Goal: Task Accomplishment & Management: Manage account settings

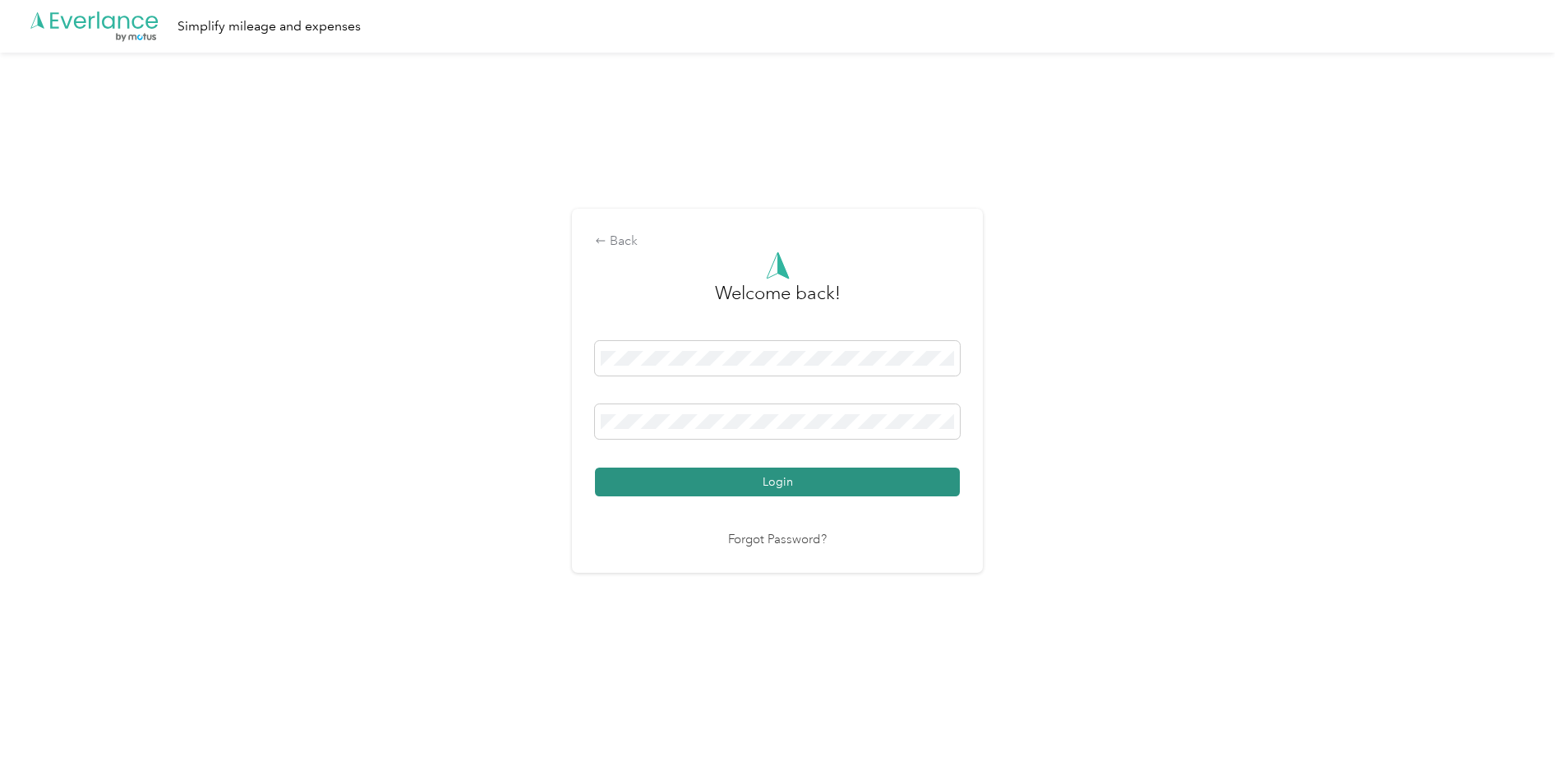
click at [742, 489] on button "Login" at bounding box center [778, 481] width 365 height 29
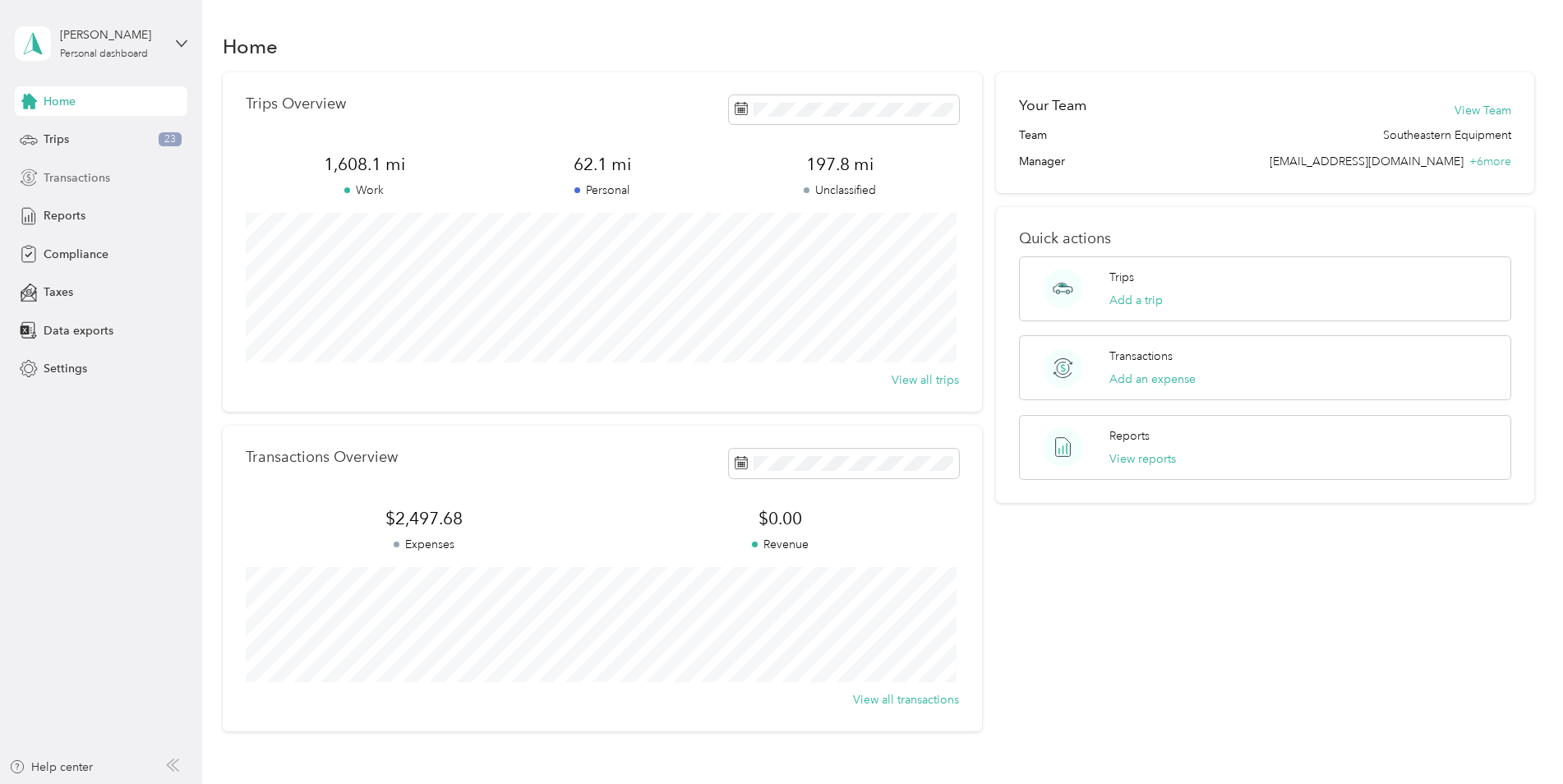
click at [77, 175] on span "Transactions" at bounding box center [77, 177] width 67 height 17
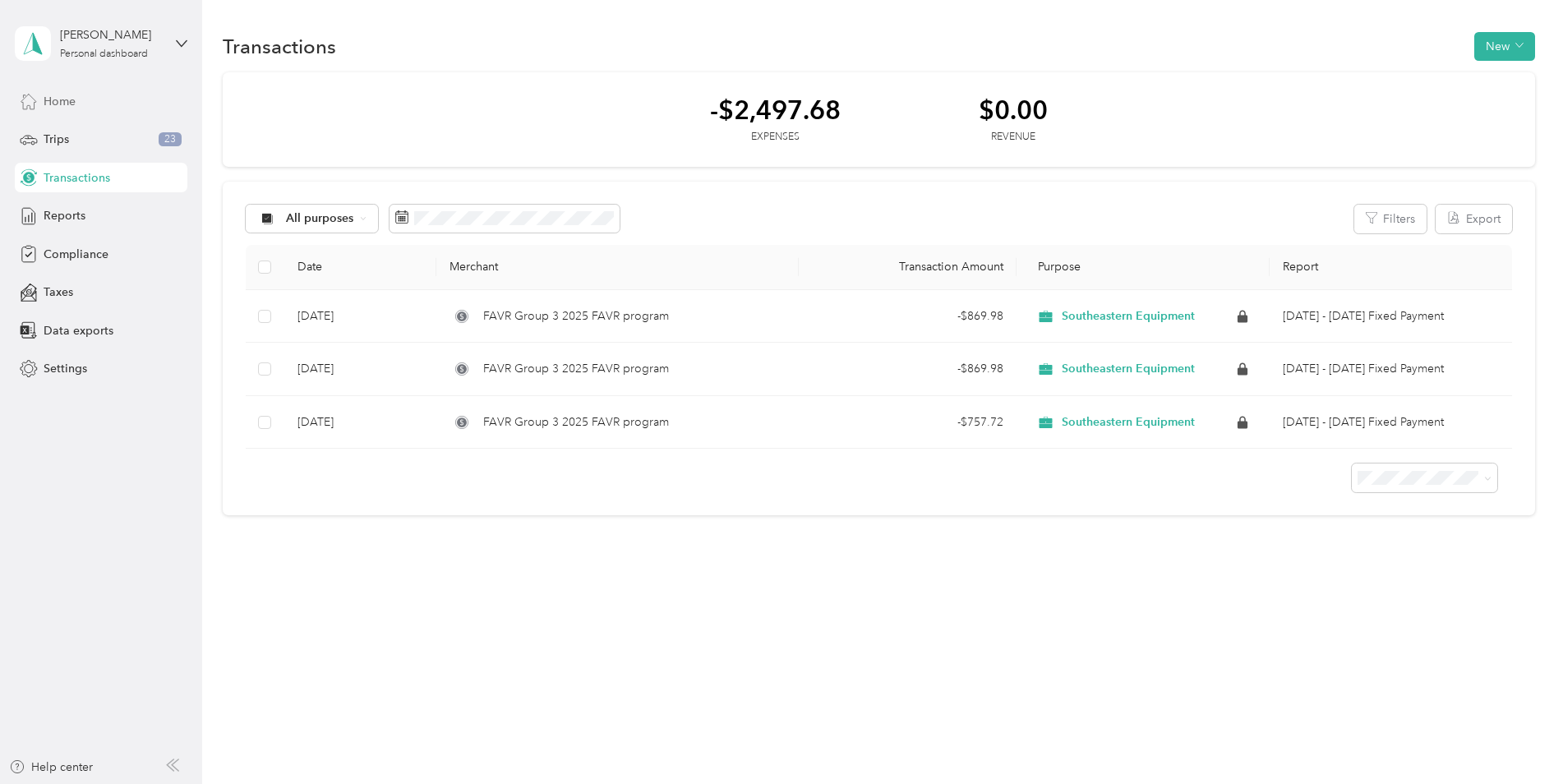
click at [68, 106] on span "Home" at bounding box center [59, 101] width 32 height 17
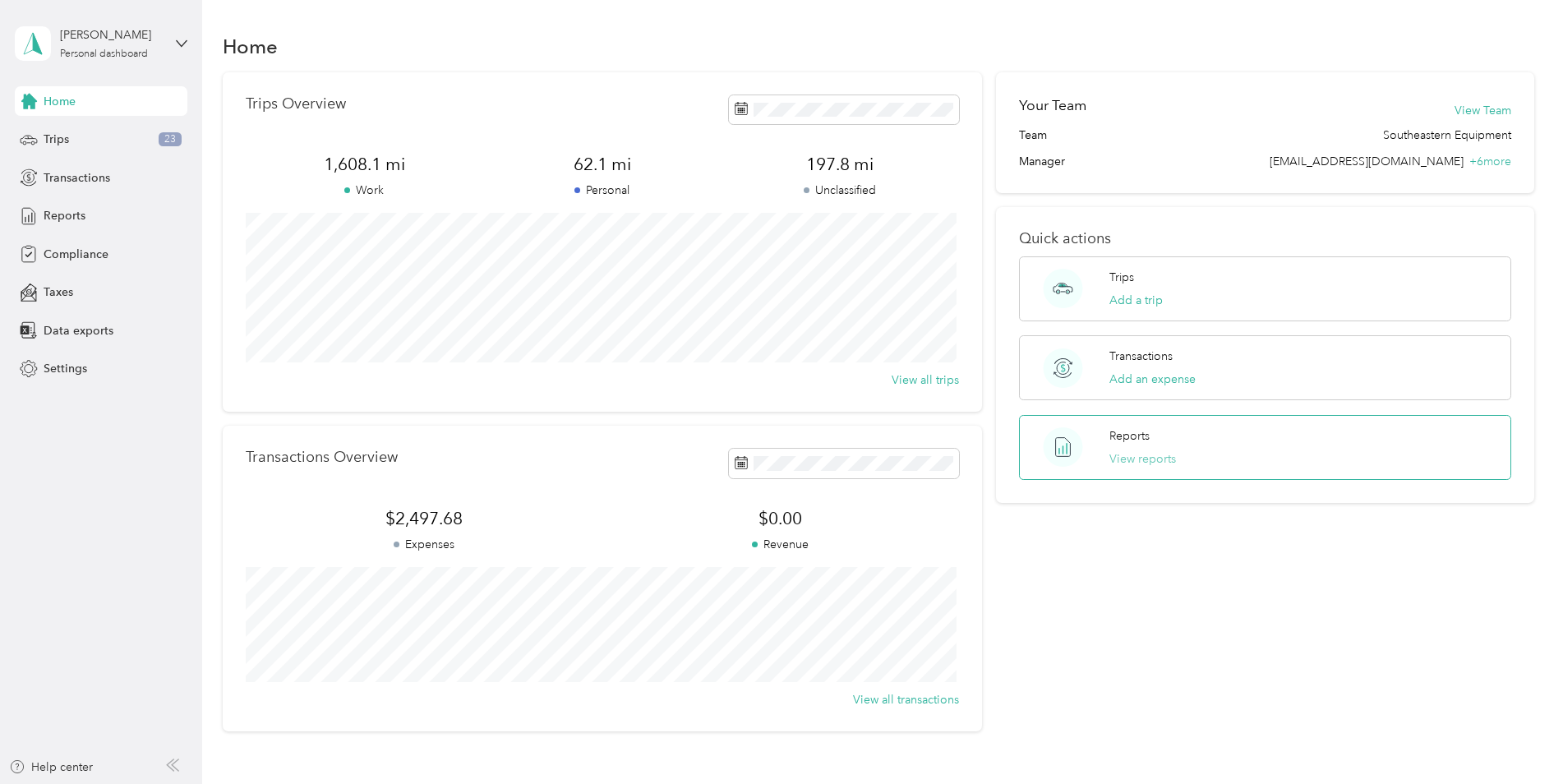
click at [1164, 456] on button "View reports" at bounding box center [1143, 459] width 67 height 17
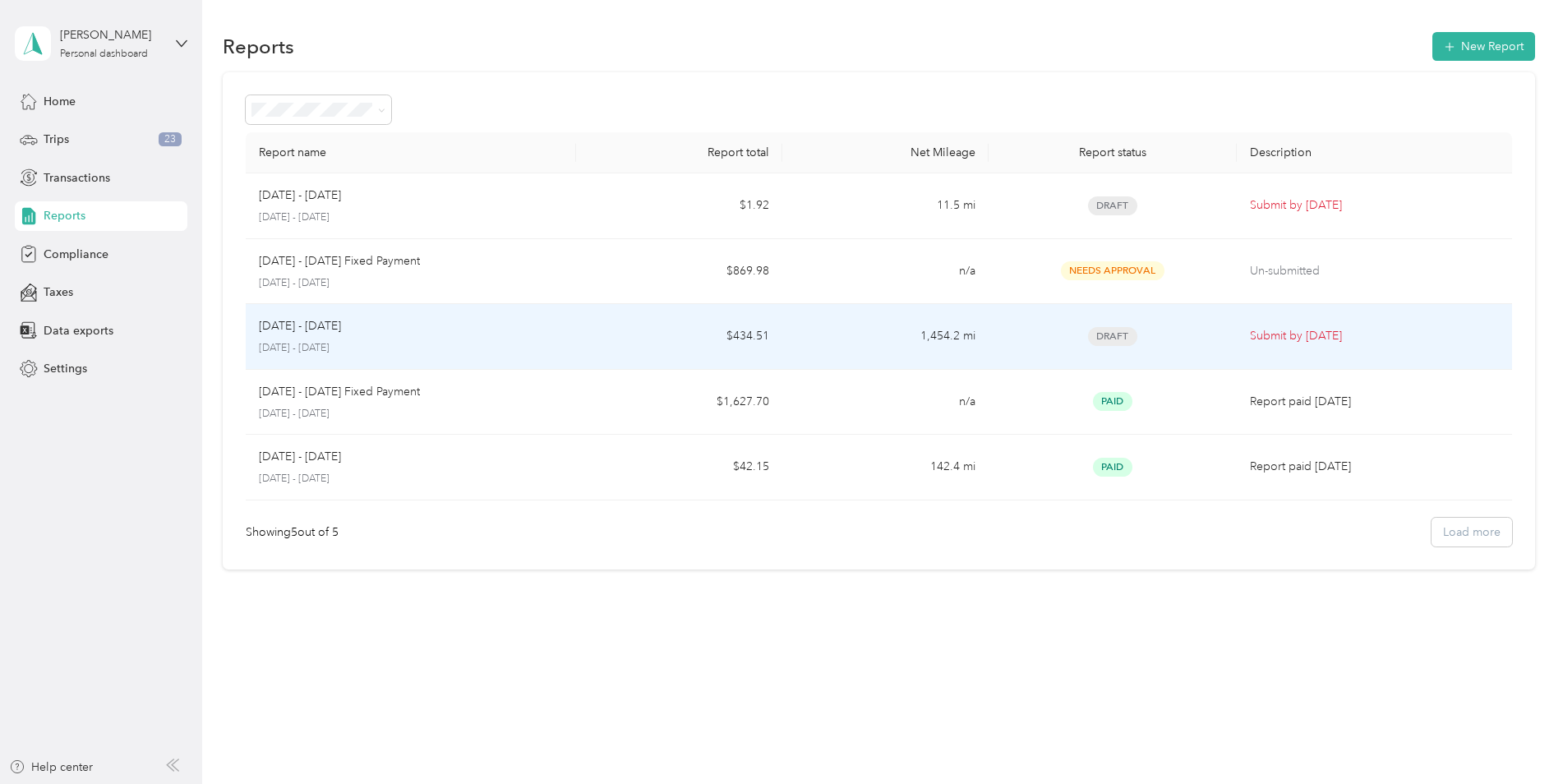
click at [447, 336] on div "[DATE] - [DATE] [DATE] - [DATE]" at bounding box center [411, 336] width 304 height 39
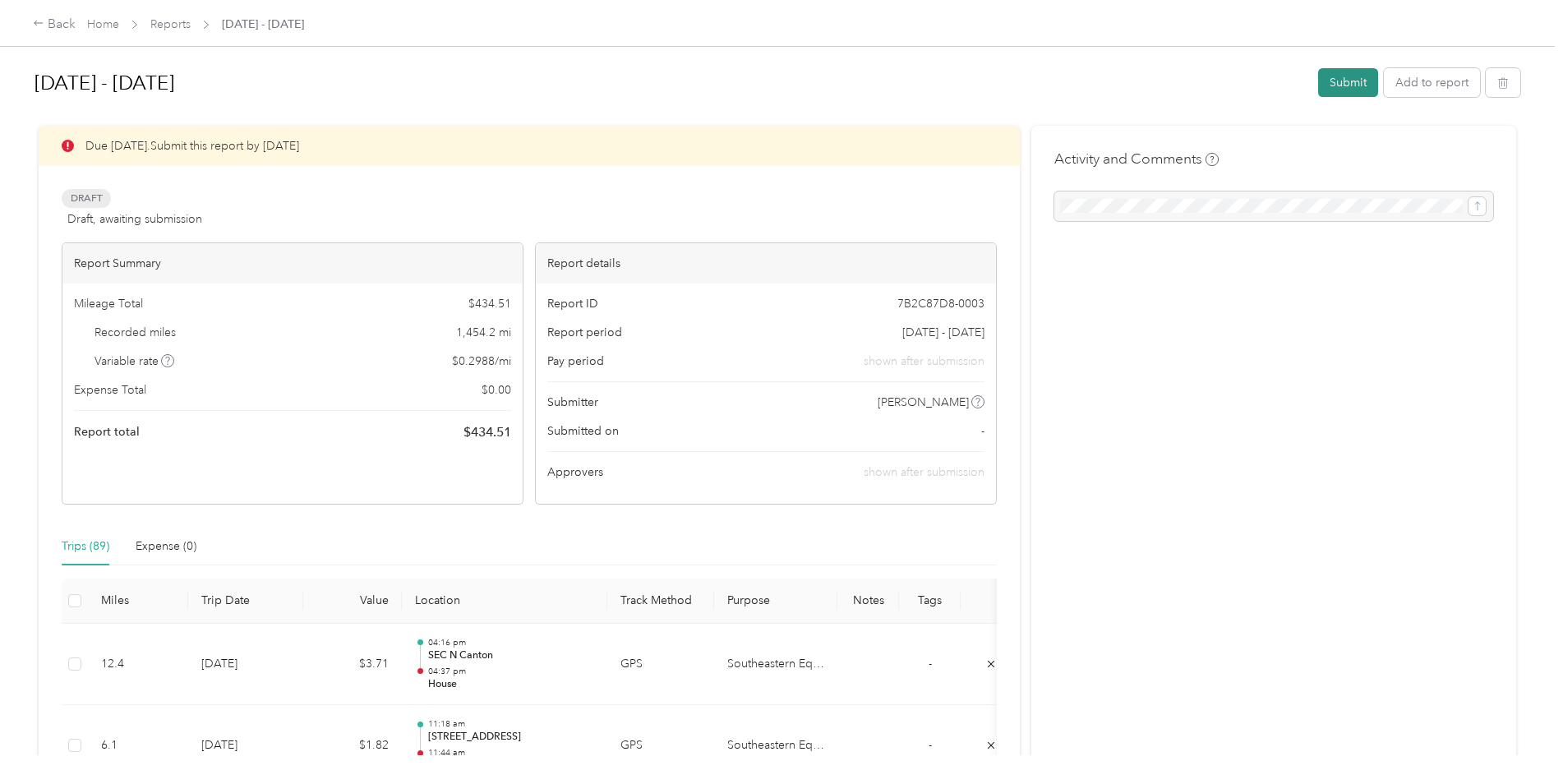
click at [1348, 87] on button "Submit" at bounding box center [1348, 83] width 60 height 29
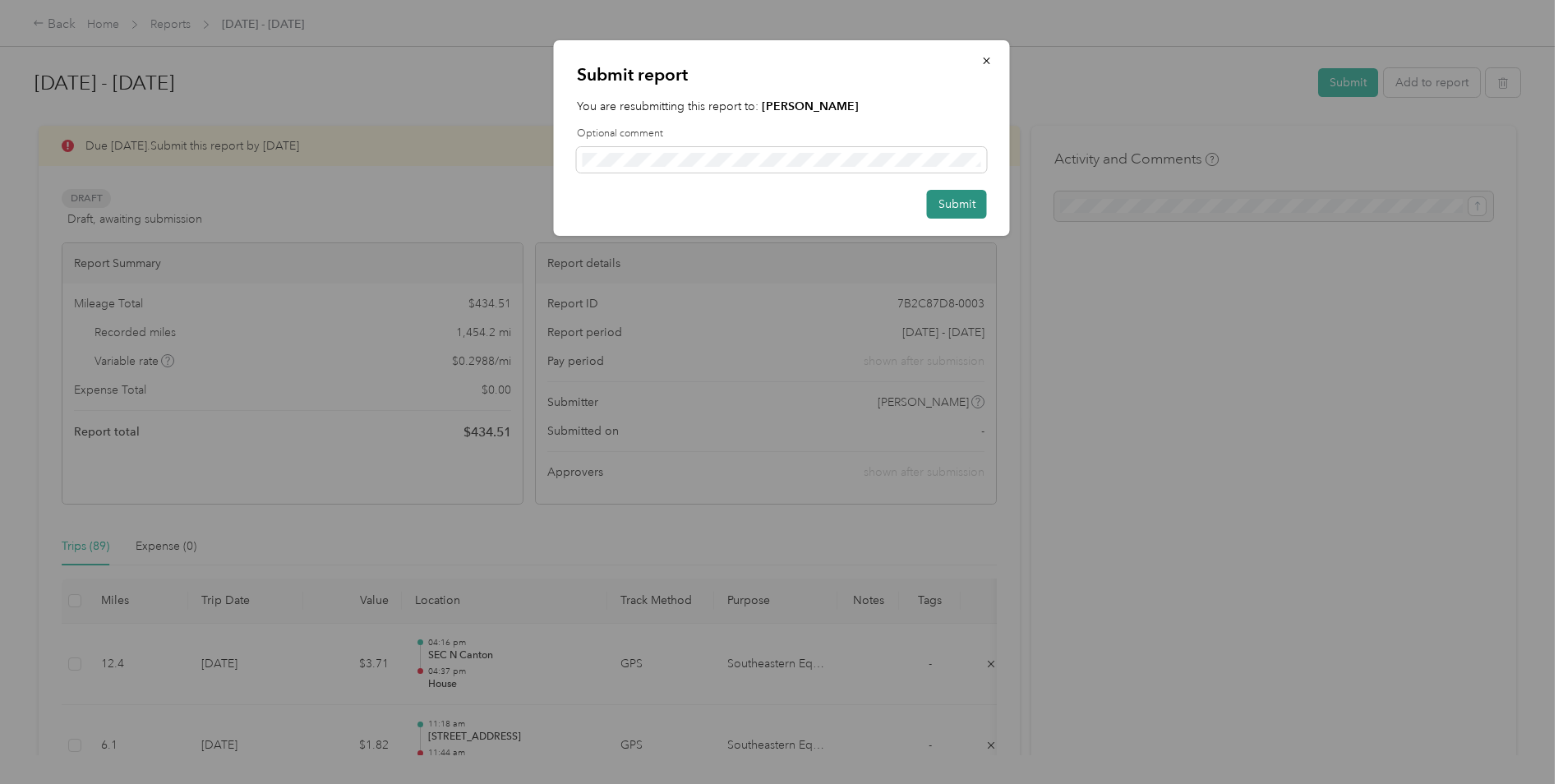
click at [947, 202] on button "Submit" at bounding box center [957, 204] width 60 height 29
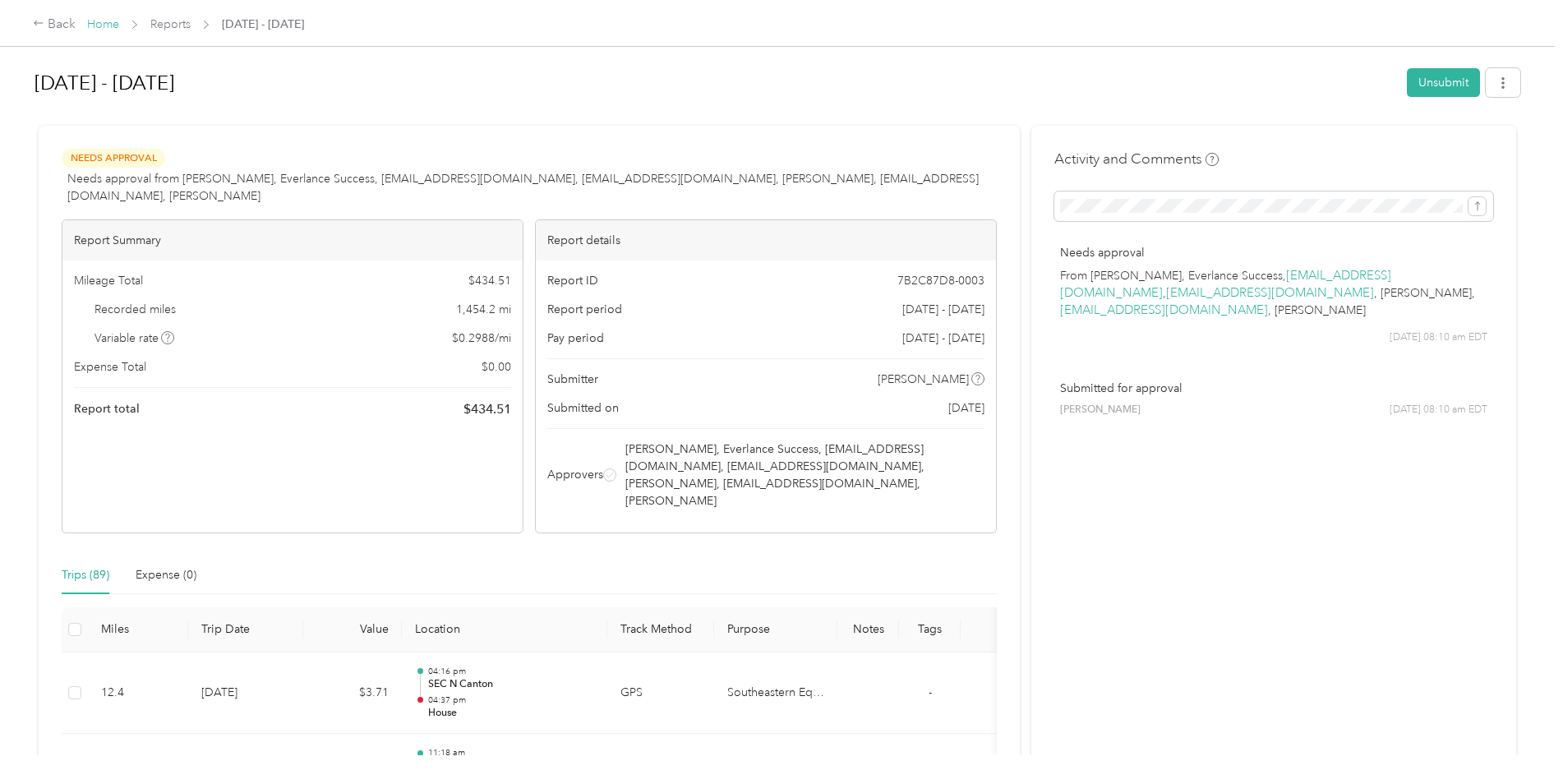
click at [115, 20] on link "Home" at bounding box center [103, 24] width 32 height 14
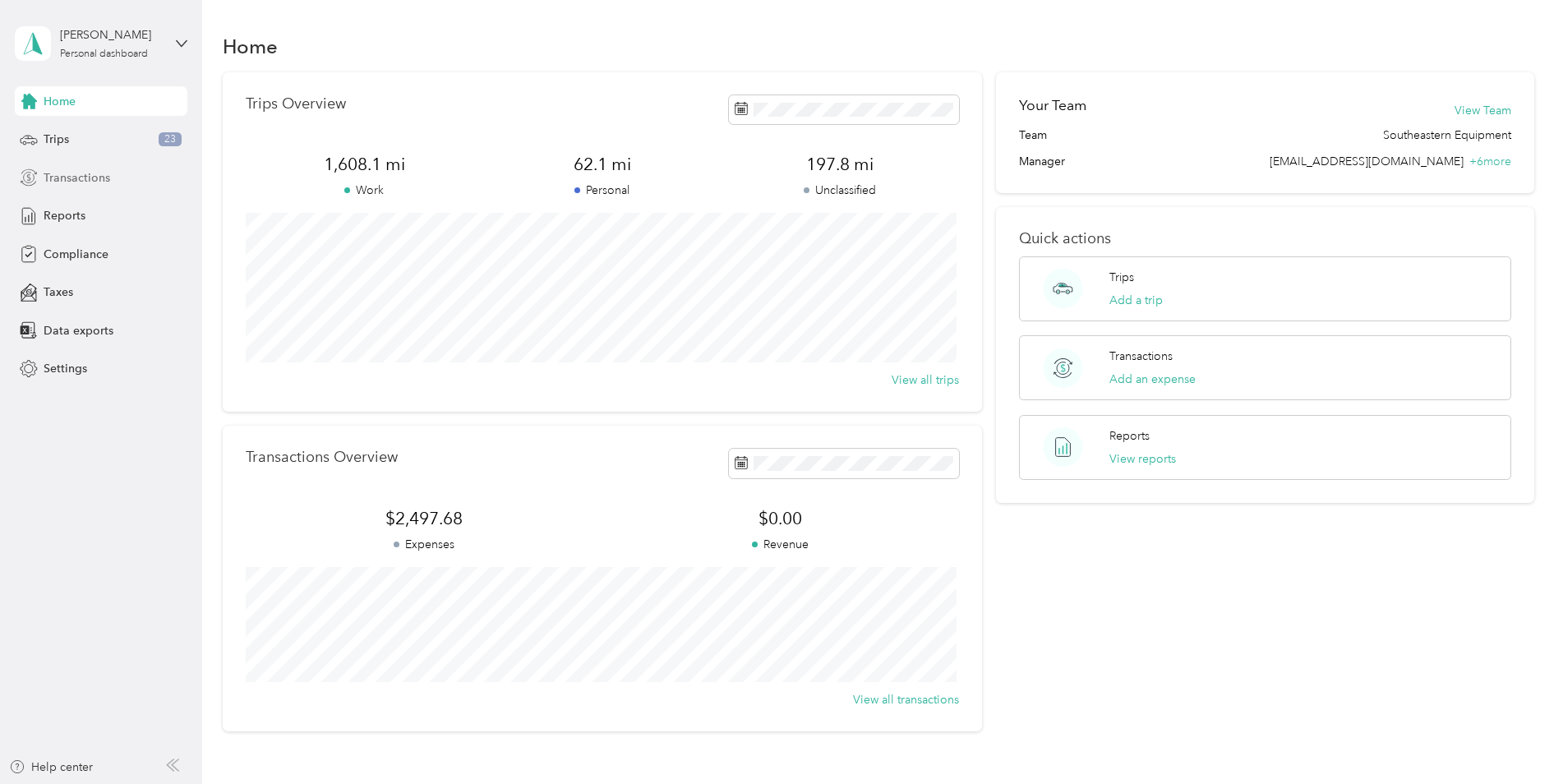
click at [64, 182] on span "Transactions" at bounding box center [77, 177] width 67 height 17
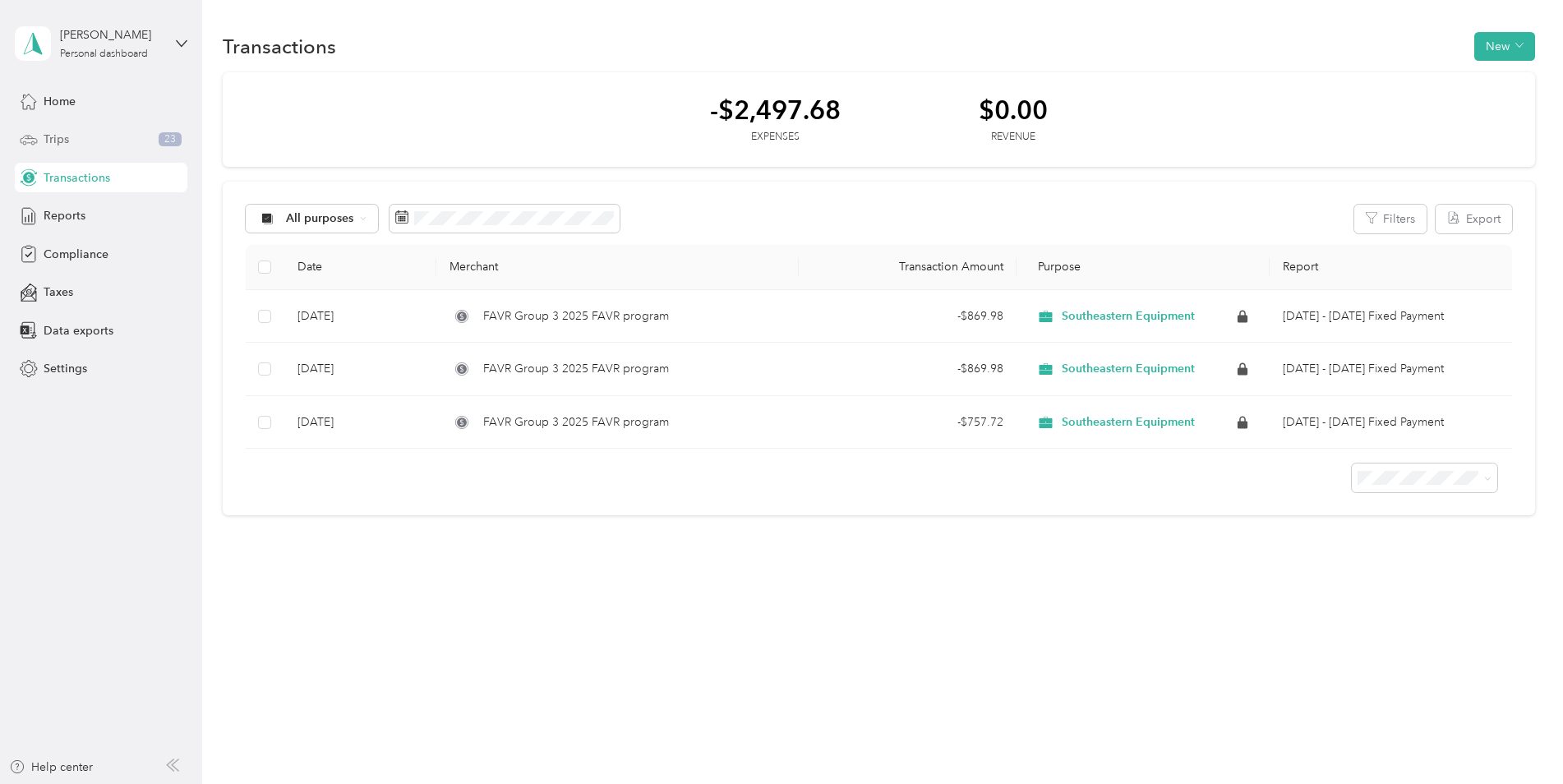
click at [67, 138] on span "Trips" at bounding box center [56, 139] width 26 height 17
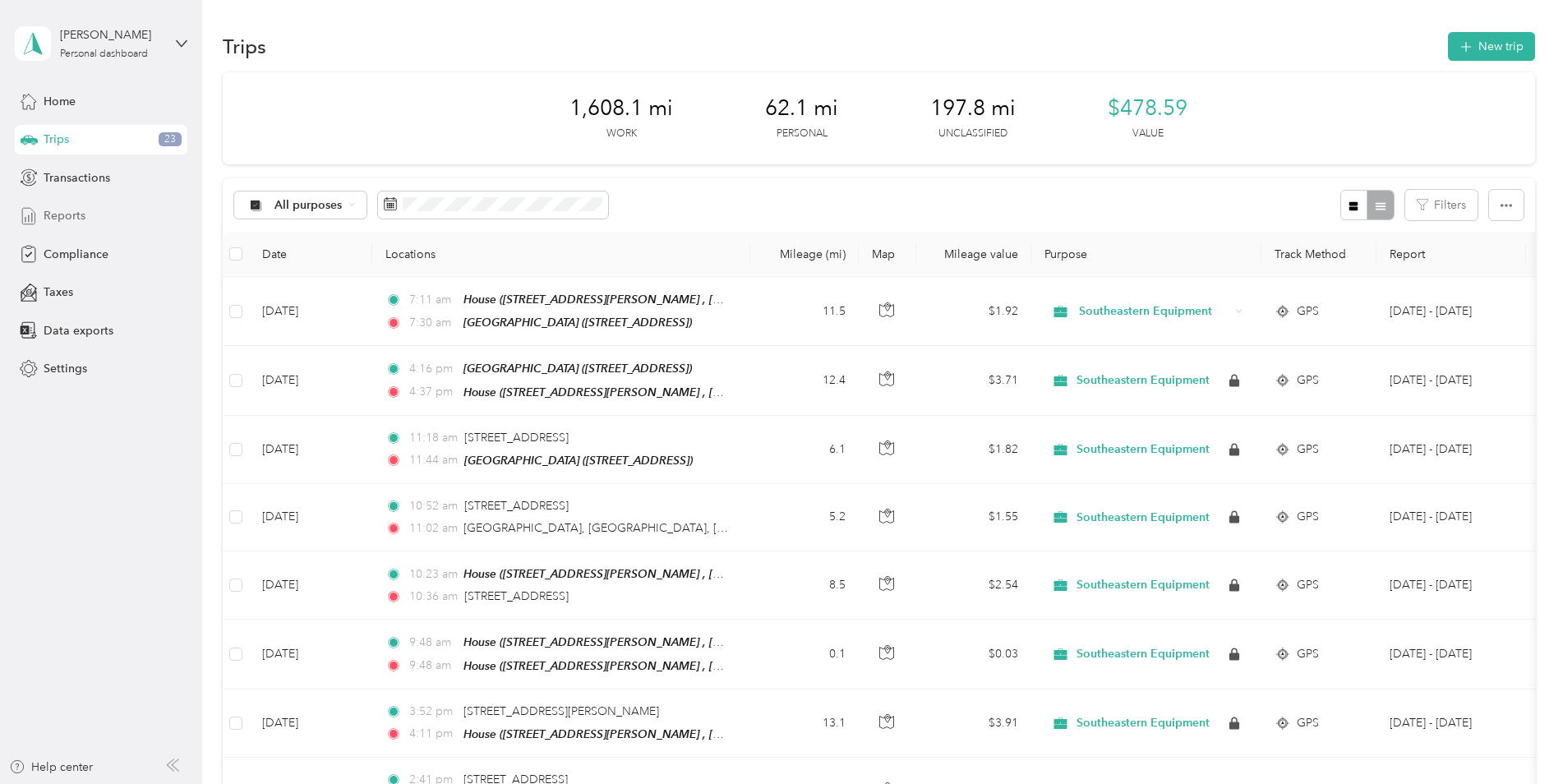
click at [90, 219] on div "Reports" at bounding box center [101, 216] width 173 height 30
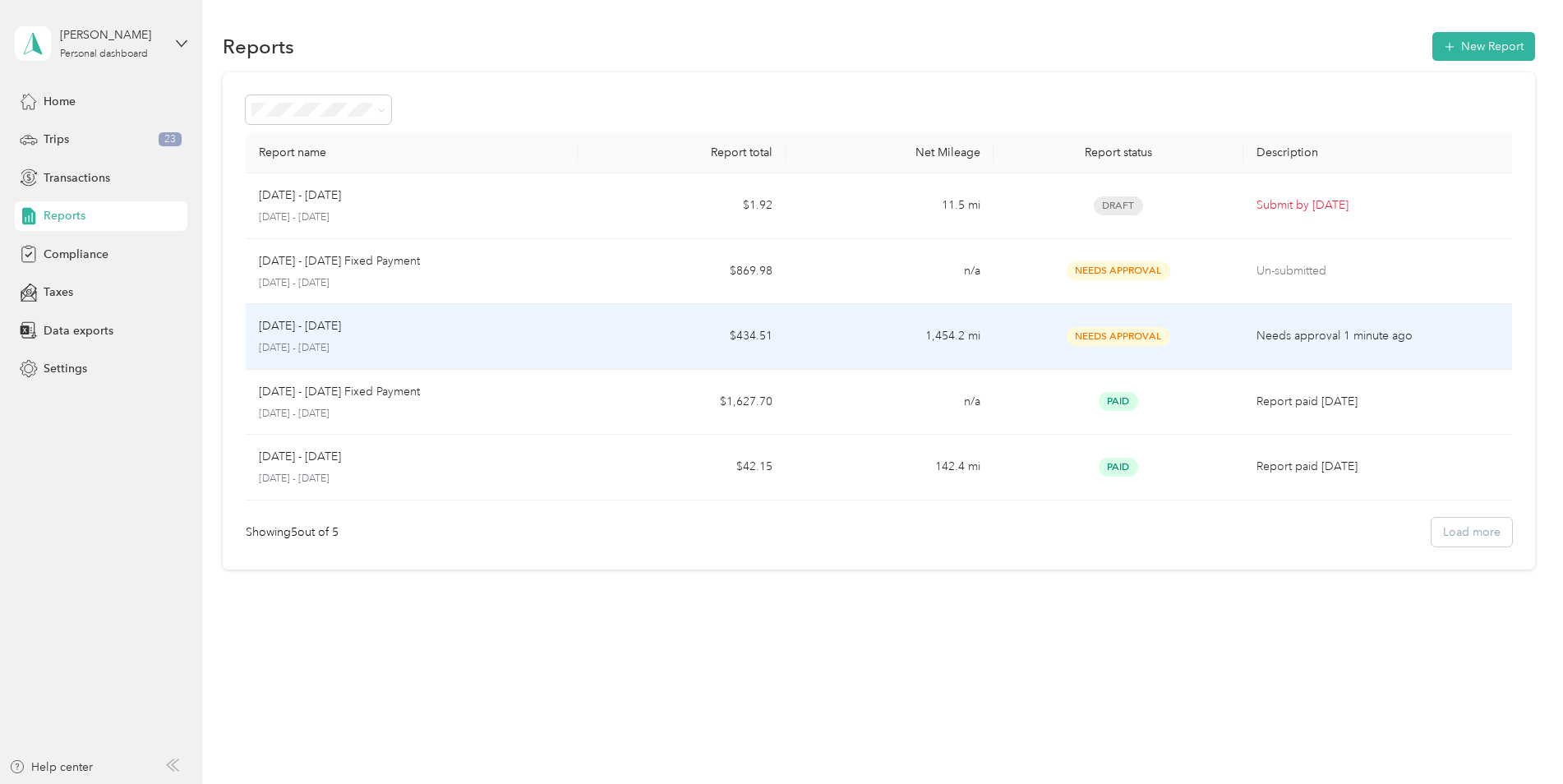
click at [376, 351] on p "[DATE] - [DATE]" at bounding box center [412, 348] width 306 height 15
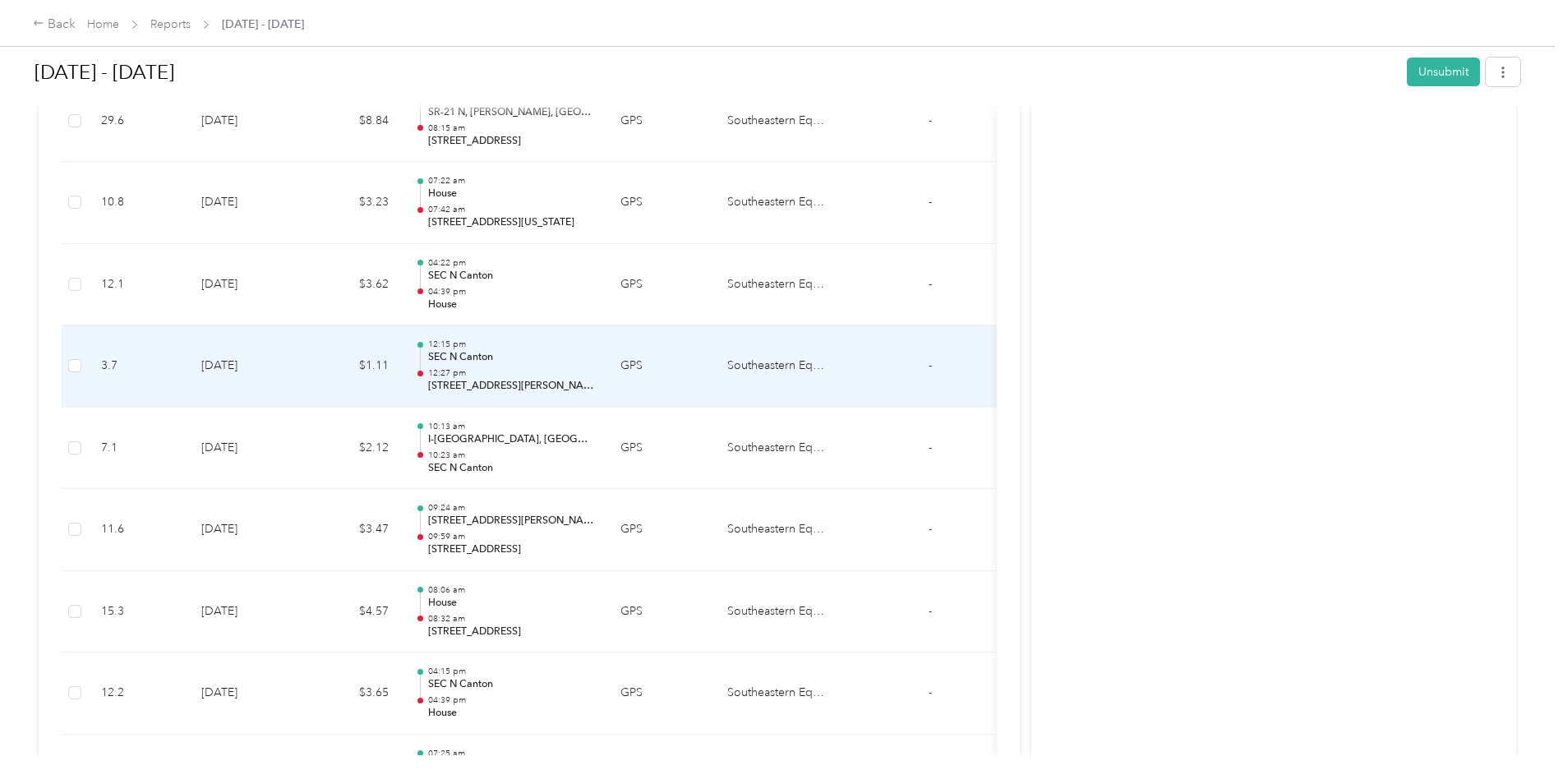
scroll to position [3281, 0]
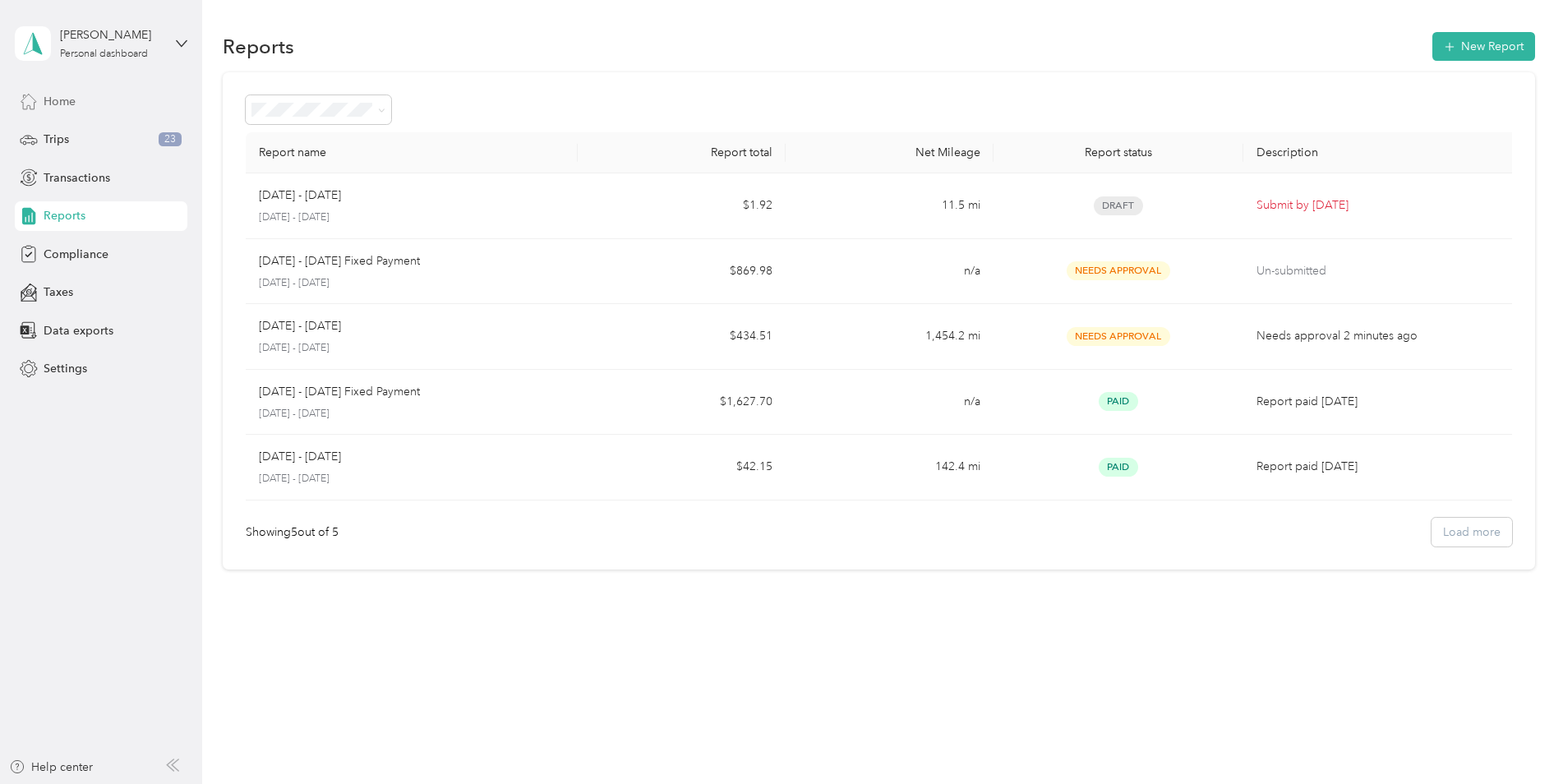
click at [80, 95] on div "Home" at bounding box center [101, 102] width 173 height 30
click at [66, 99] on span "Home" at bounding box center [59, 101] width 32 height 17
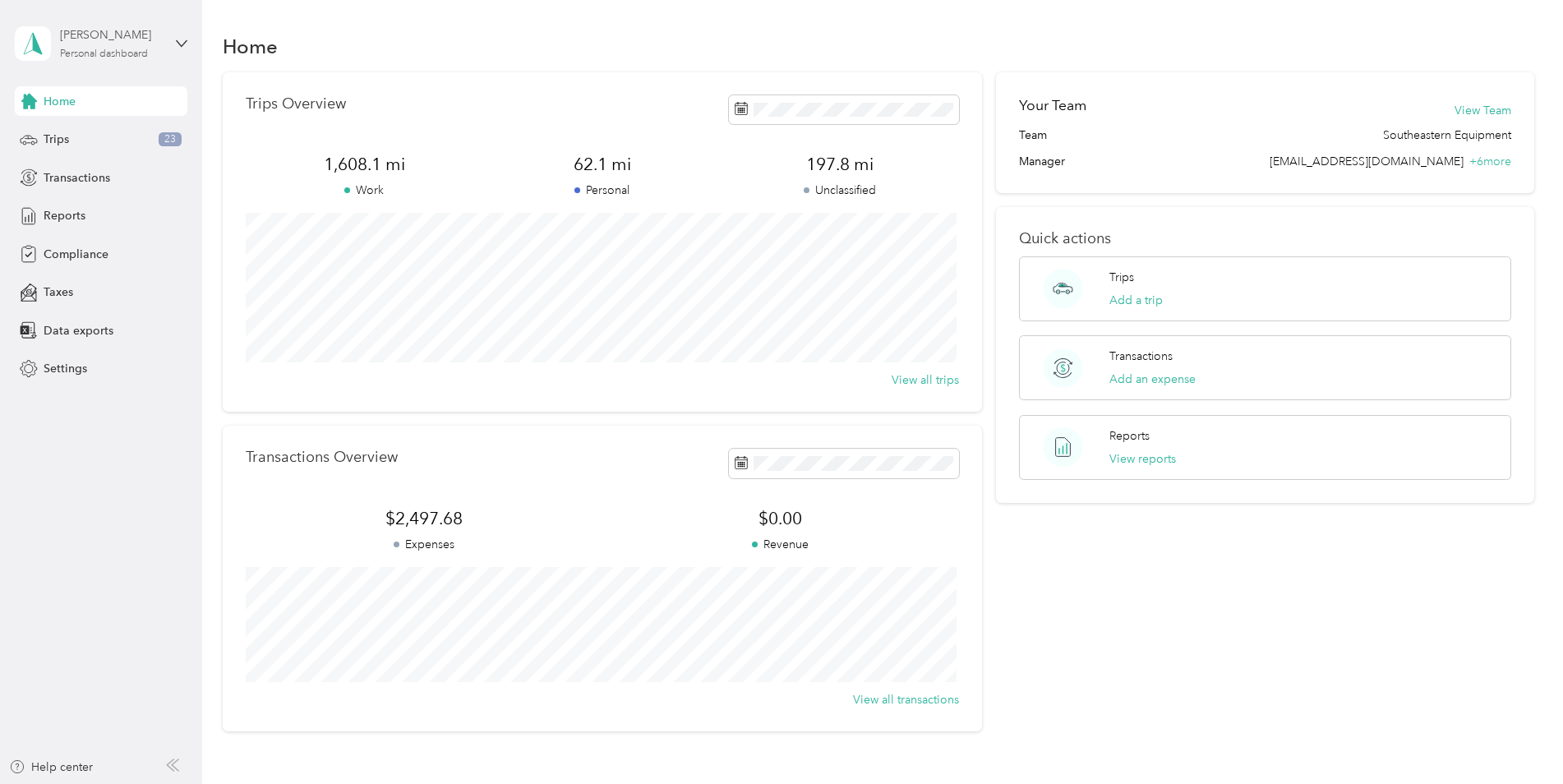
click at [79, 47] on div "[PERSON_NAME] Personal dashboard" at bounding box center [111, 43] width 102 height 33
click at [65, 133] on div "Log out" at bounding box center [61, 134] width 64 height 17
